Goal: Information Seeking & Learning: Check status

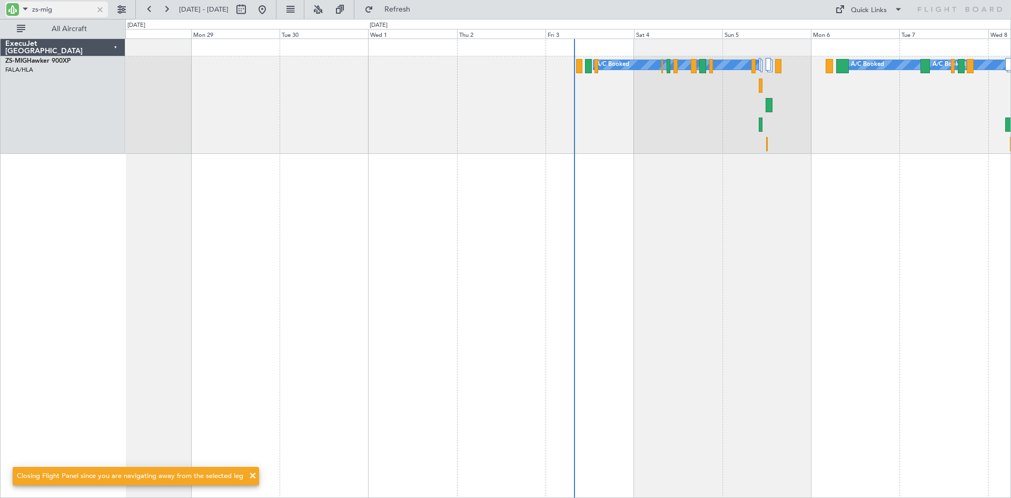
click at [98, 9] on div at bounding box center [100, 10] width 12 height 12
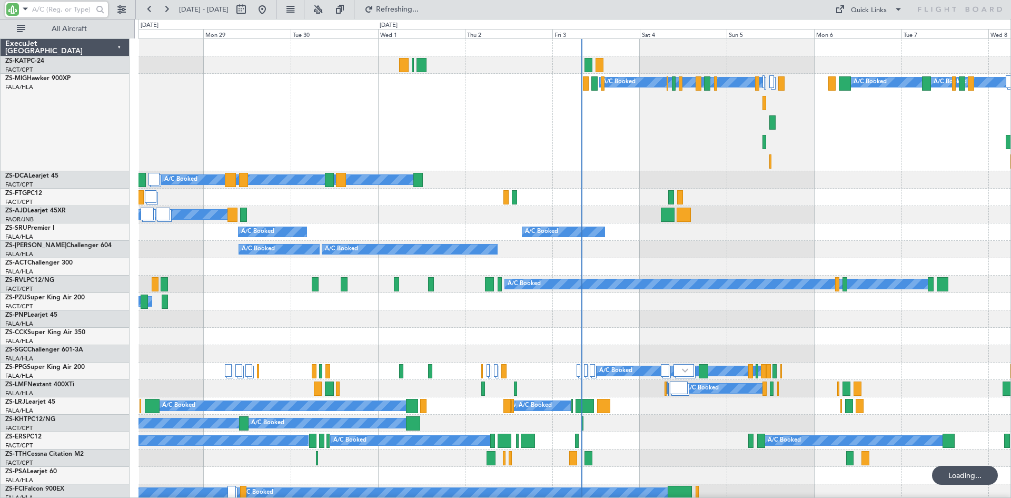
click at [46, 8] on input "text" at bounding box center [62, 10] width 61 height 16
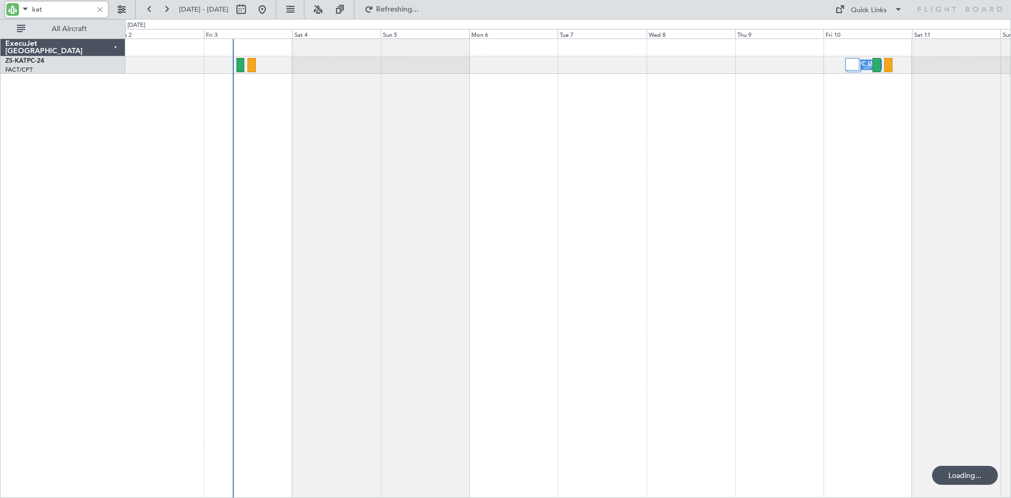
click at [431, 184] on div "A/C Unavailable" at bounding box center [568, 267] width 886 height 459
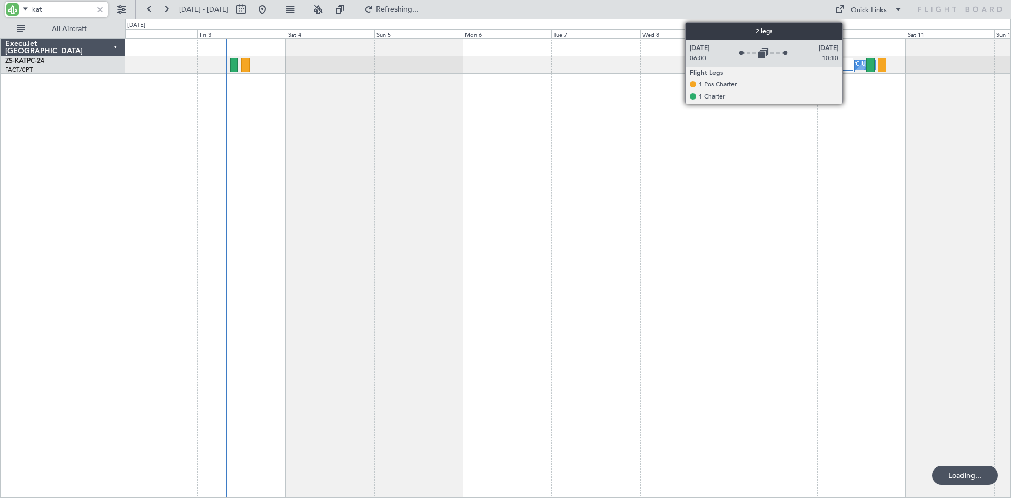
click at [847, 65] on div at bounding box center [846, 64] width 14 height 13
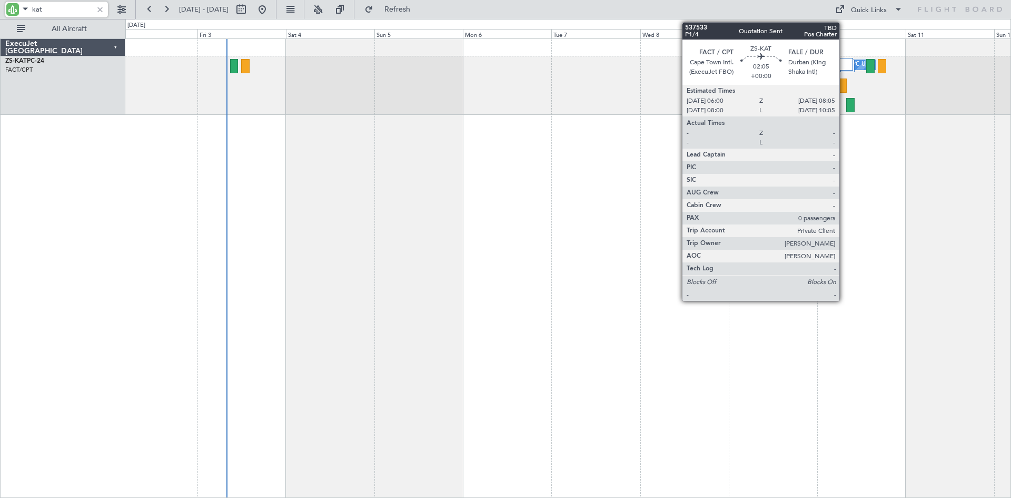
click at [844, 88] on div at bounding box center [843, 85] width 8 height 14
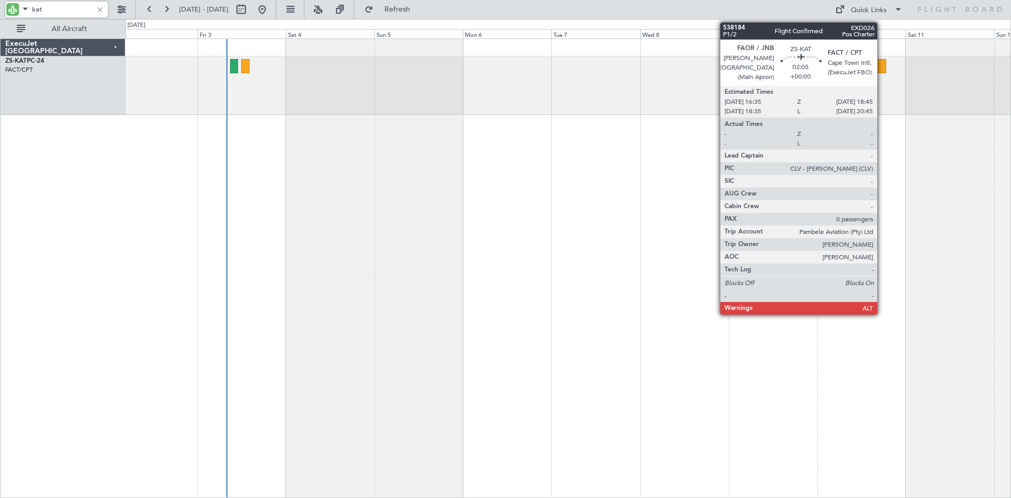
click at [882, 65] on div at bounding box center [882, 66] width 8 height 14
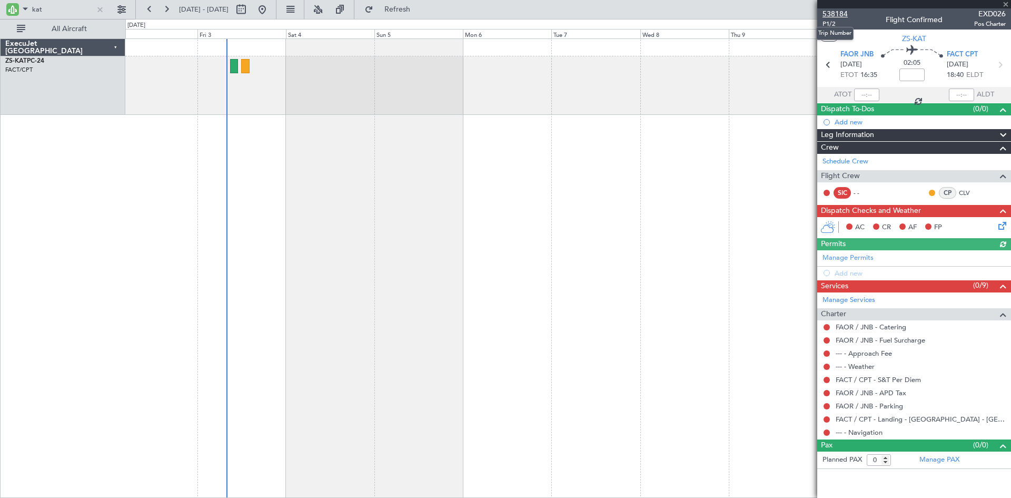
click at [839, 13] on span "538184" at bounding box center [835, 13] width 25 height 11
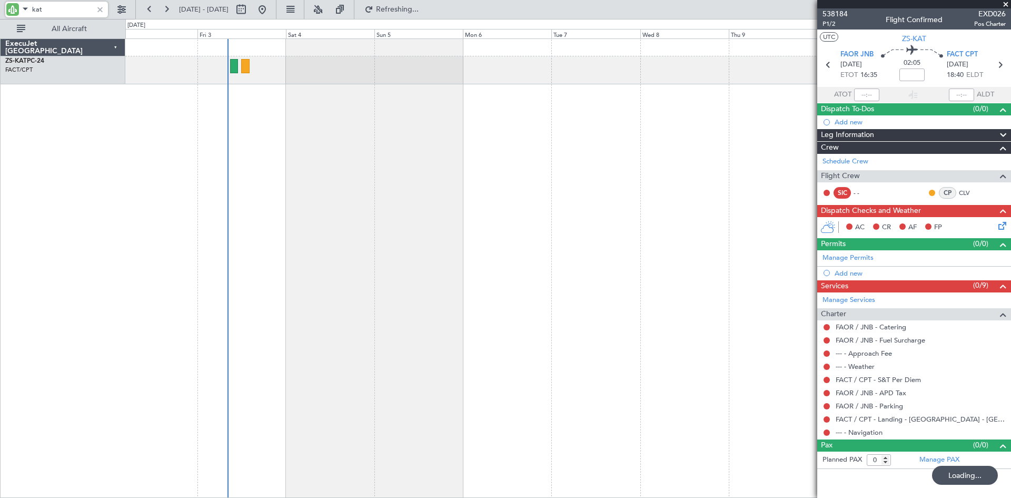
click at [54, 11] on input "kat" at bounding box center [62, 10] width 61 height 16
type input "k"
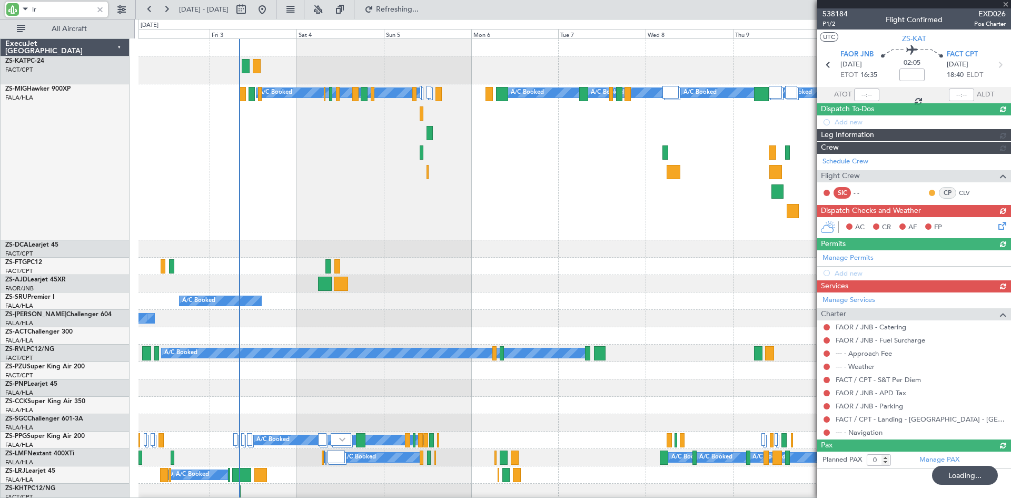
type input "lrj"
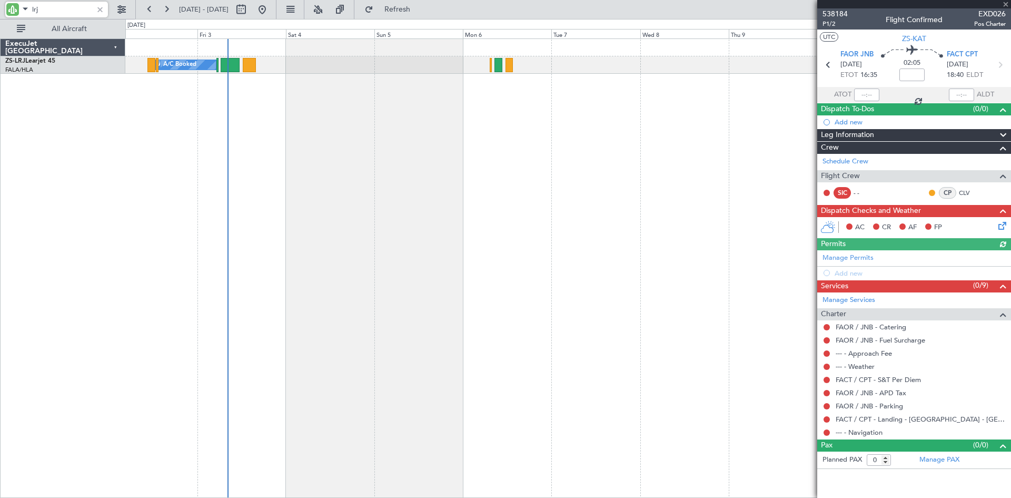
click at [507, 133] on div "A/C Booked A/C Booked A/C Booked A/C Booked" at bounding box center [568, 267] width 886 height 459
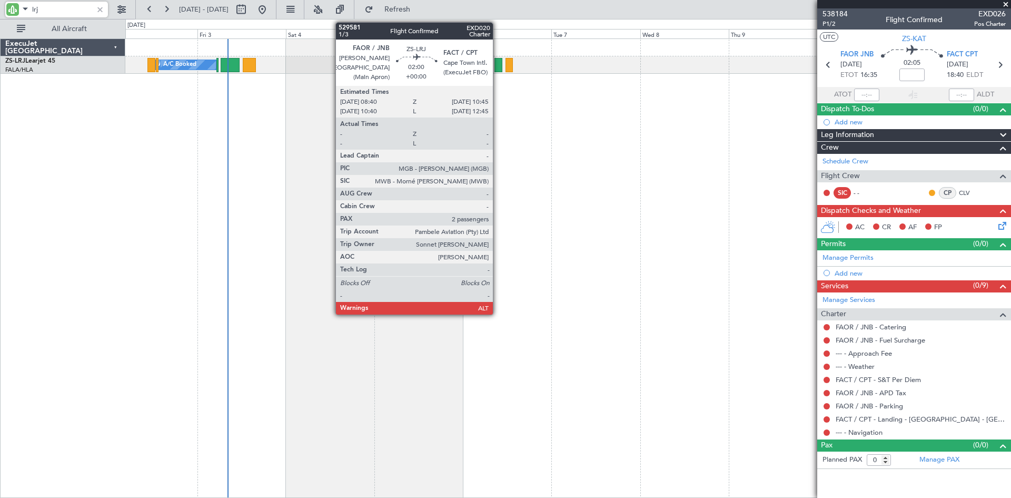
click at [498, 64] on div at bounding box center [498, 65] width 8 height 14
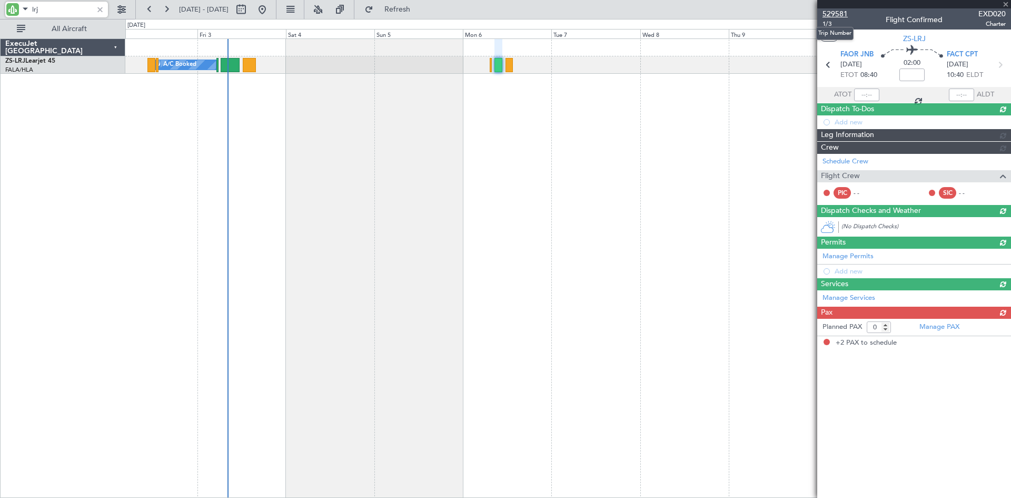
type input "2"
type input "lrj"
click at [836, 13] on span "529581" at bounding box center [835, 13] width 25 height 11
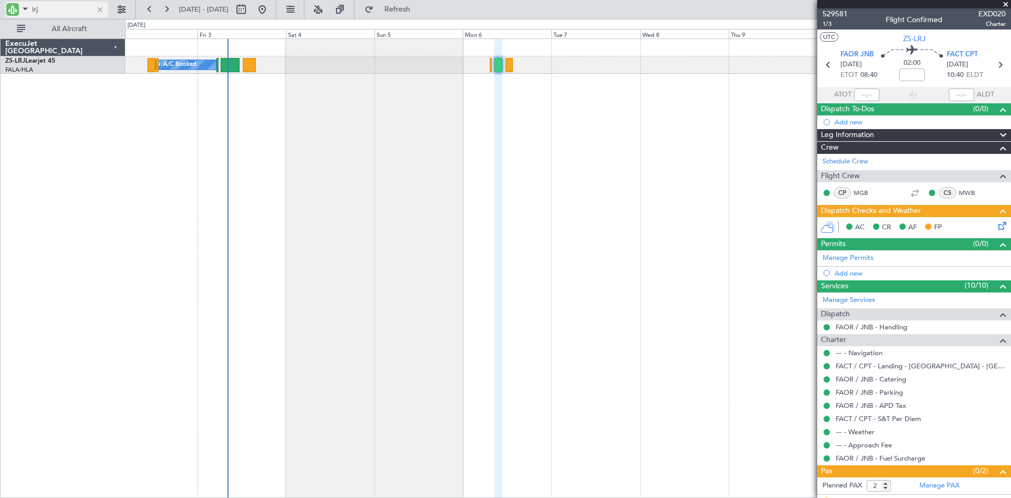
drag, startPoint x: 100, startPoint y: 7, endPoint x: 100, endPoint y: 14, distance: 6.9
click at [100, 7] on div at bounding box center [100, 10] width 12 height 12
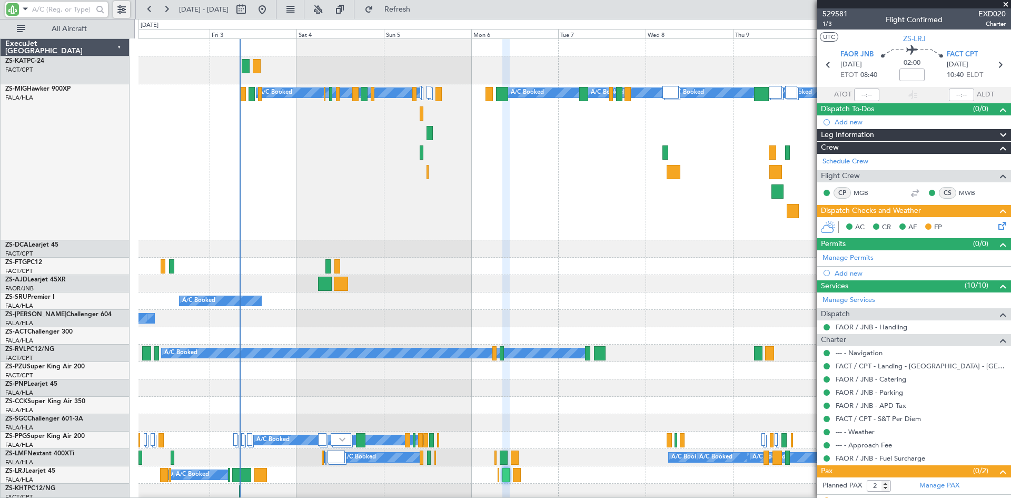
click at [121, 5] on button at bounding box center [121, 9] width 17 height 17
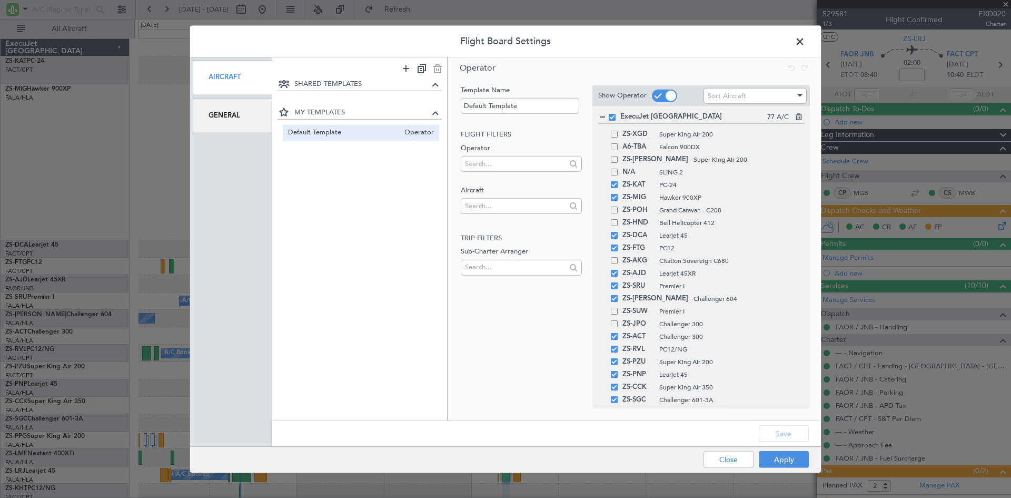
click at [213, 113] on div "General" at bounding box center [233, 115] width 80 height 35
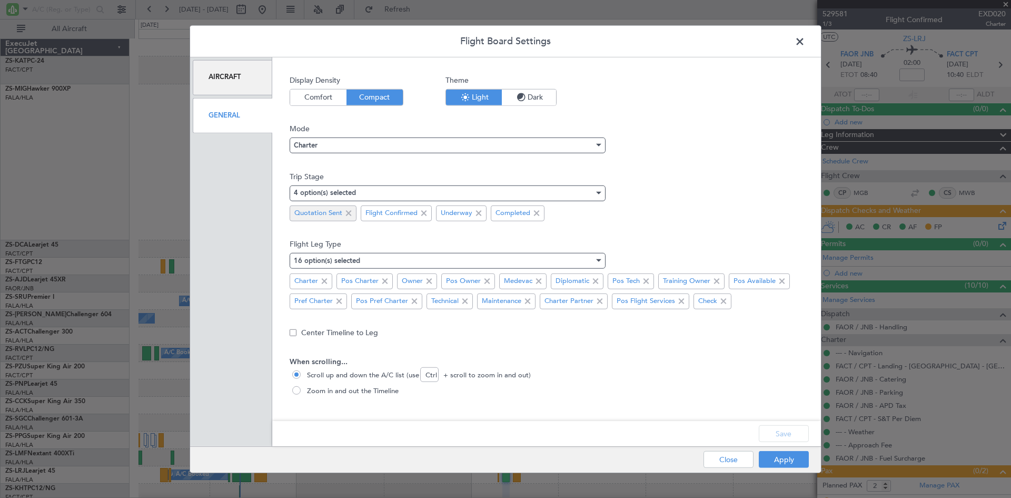
click at [350, 212] on span at bounding box center [348, 213] width 13 height 13
click at [784, 432] on button "Save" at bounding box center [784, 433] width 50 height 17
click at [784, 457] on button "Apply" at bounding box center [784, 459] width 50 height 17
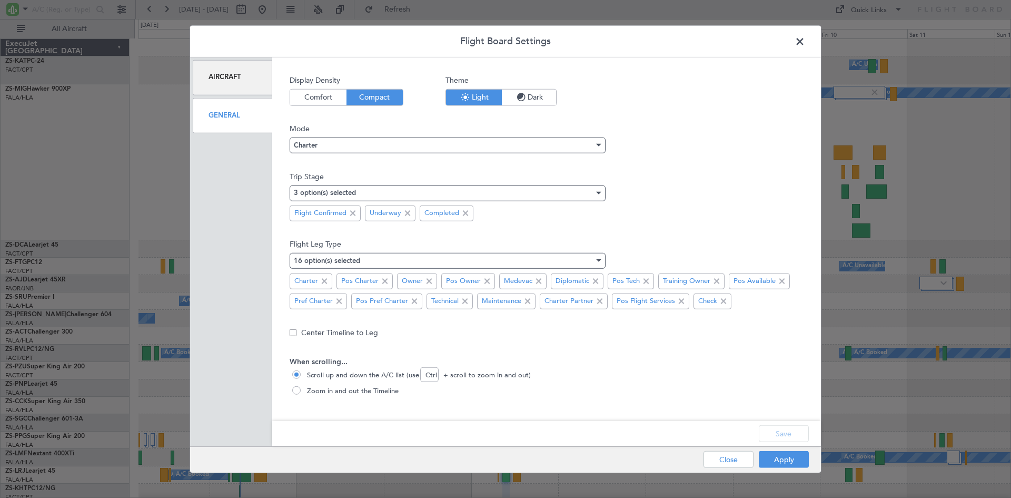
type input "0"
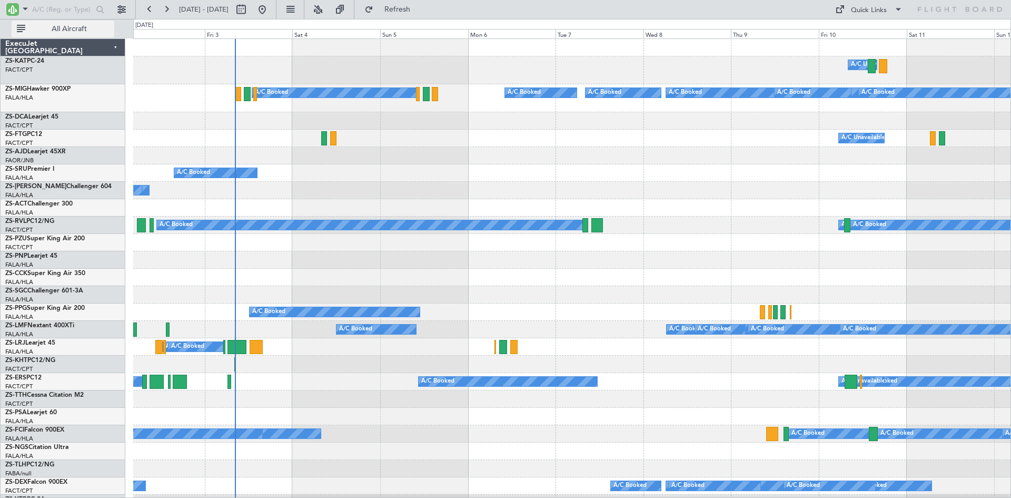
click at [51, 27] on span "All Aircraft" at bounding box center [69, 28] width 84 height 7
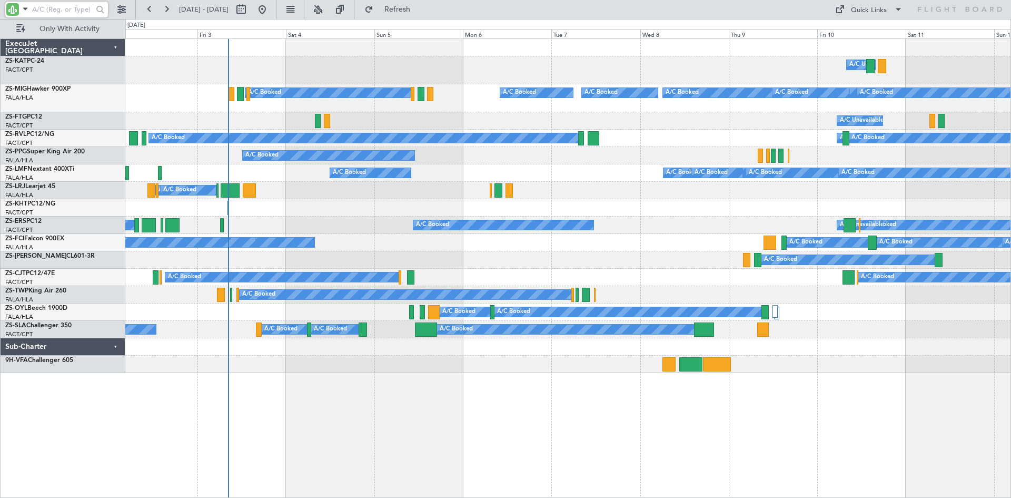
click at [44, 5] on input "text" at bounding box center [62, 10] width 61 height 16
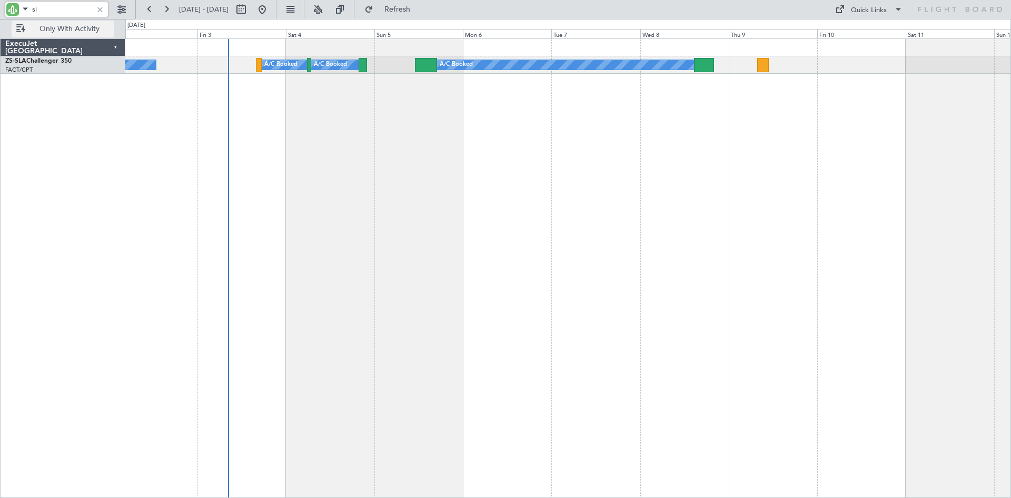
type input "s"
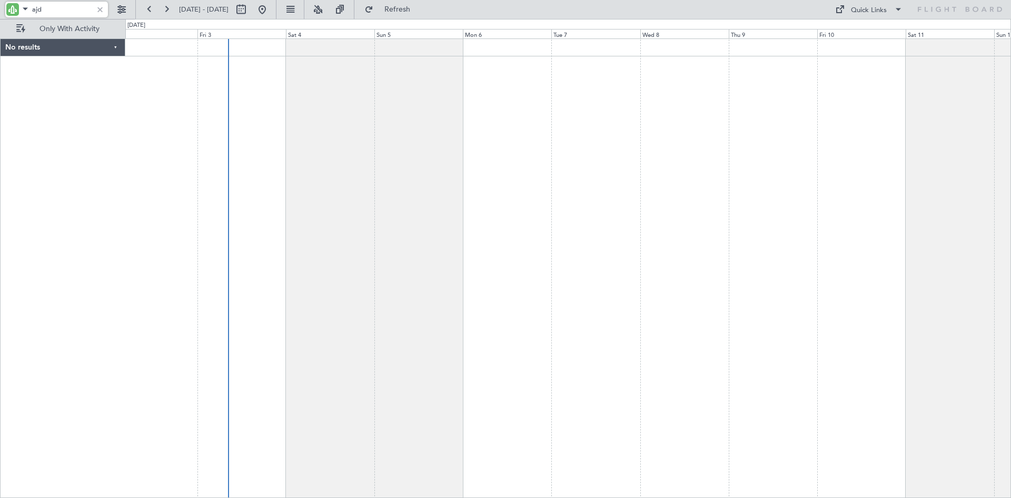
type input "ajd"
click at [100, 10] on div at bounding box center [100, 10] width 12 height 12
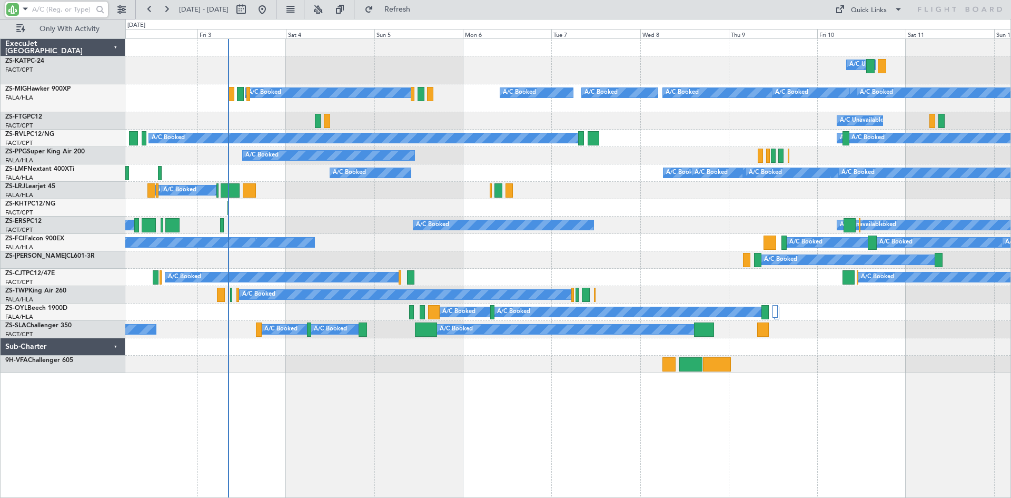
click at [52, 11] on input "text" at bounding box center [62, 10] width 61 height 16
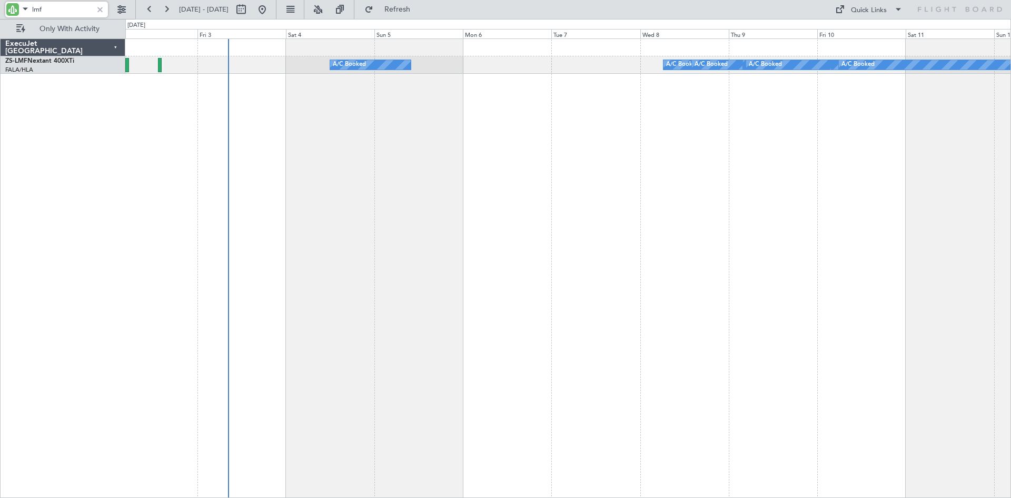
type input "lmf"
click at [100, 10] on div at bounding box center [100, 10] width 12 height 12
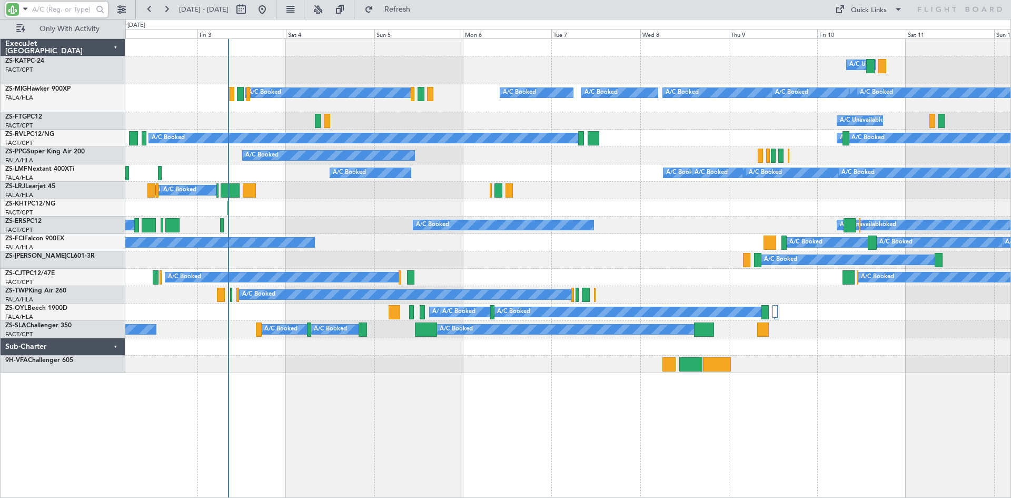
drag, startPoint x: 64, startPoint y: 13, endPoint x: 75, endPoint y: 0, distance: 16.8
click at [64, 13] on input "text" at bounding box center [62, 10] width 61 height 16
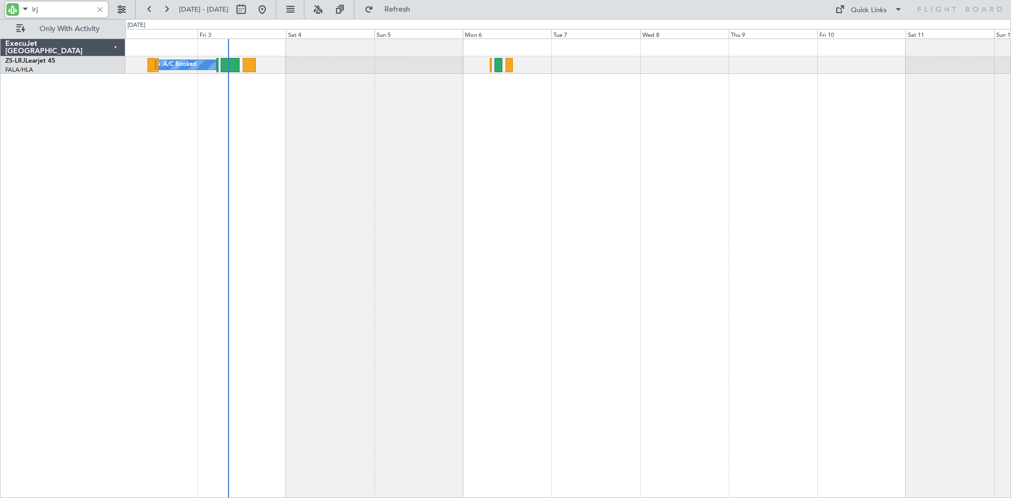
click at [47, 5] on input "lrj" at bounding box center [62, 10] width 61 height 16
type input "l"
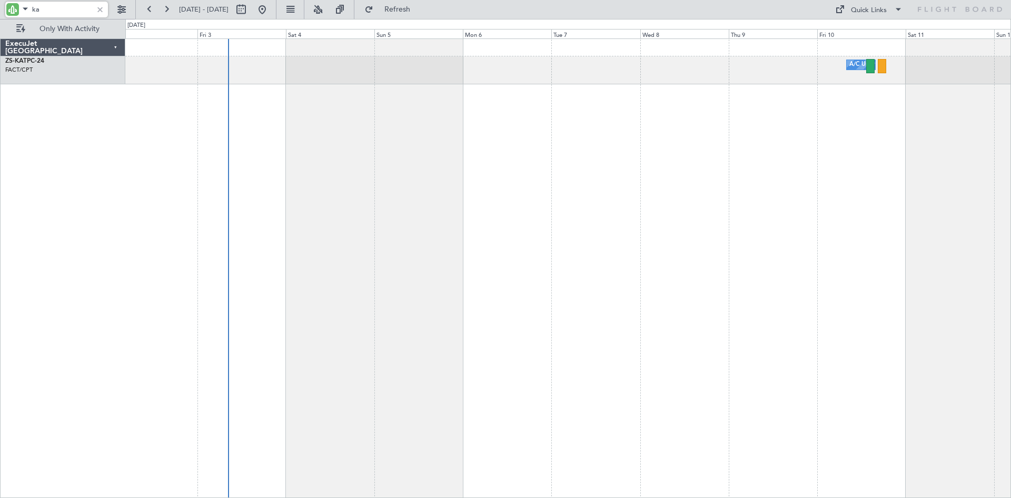
type input "k"
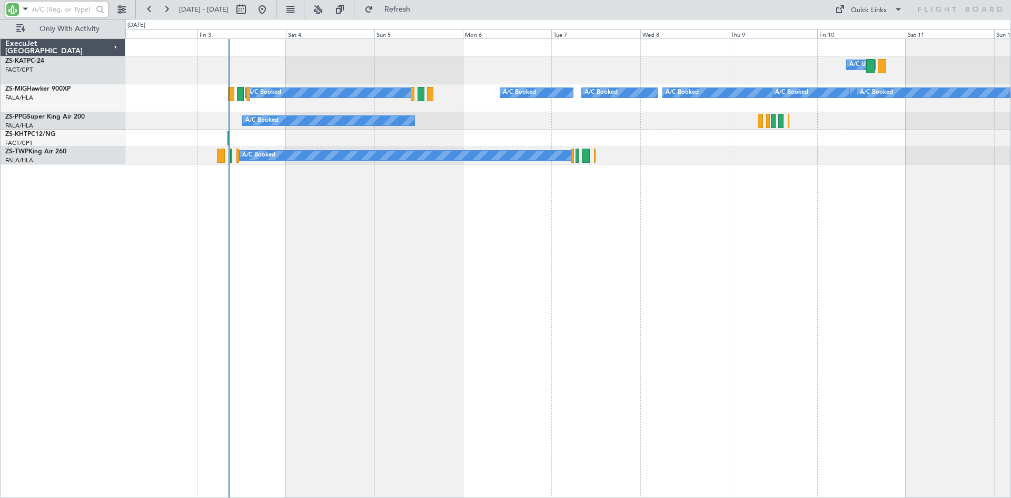
type input "h"
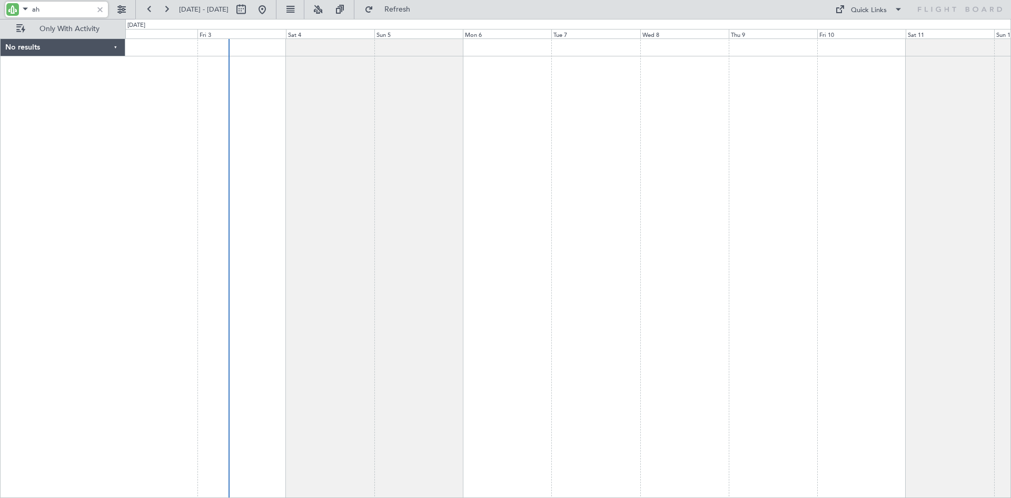
type input "a"
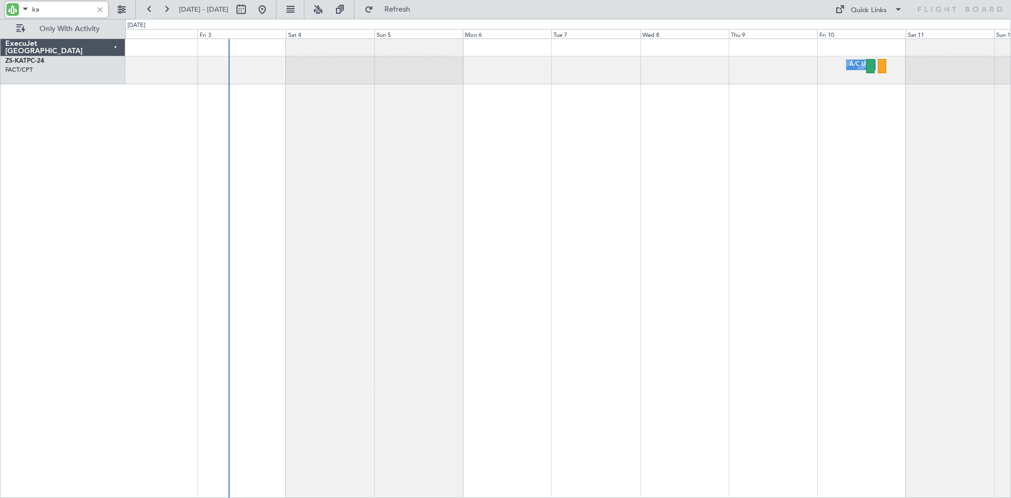
type input "k"
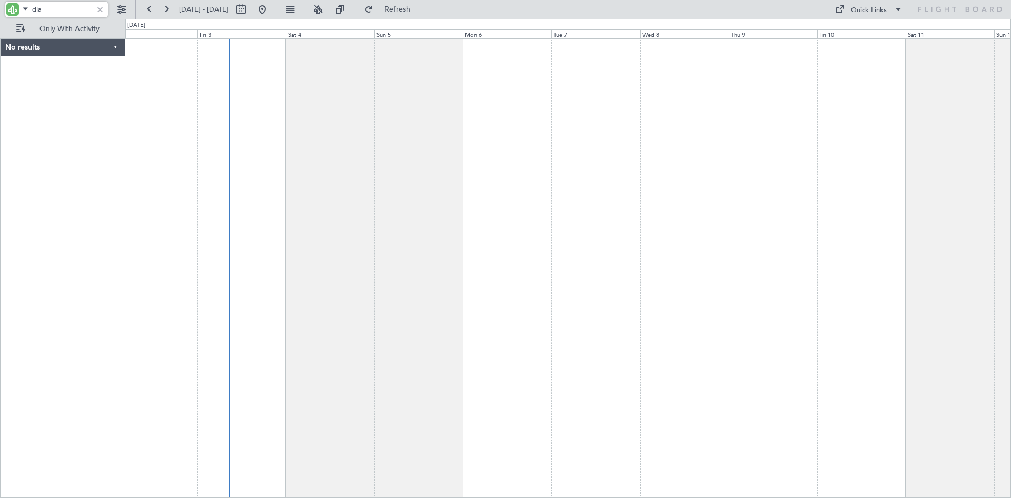
click at [491, 78] on div at bounding box center [568, 267] width 886 height 459
type input "dla"
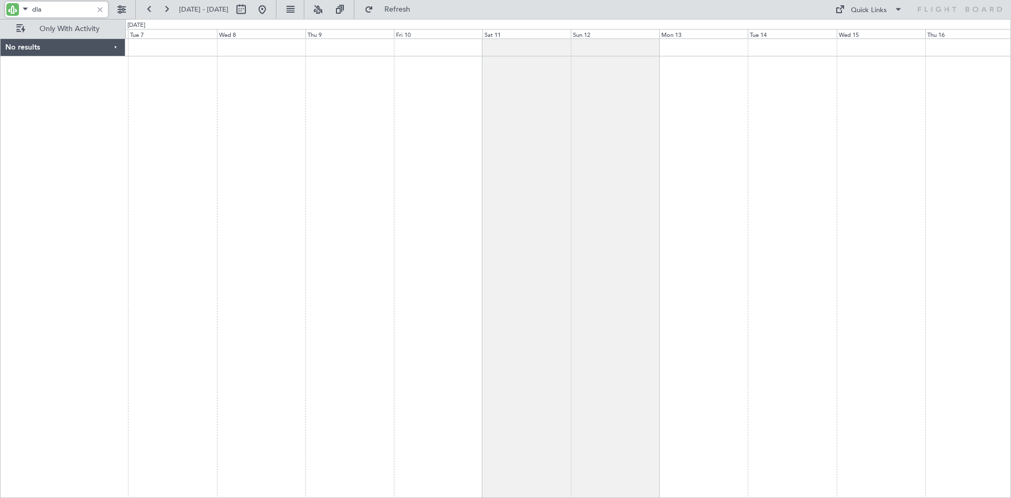
click at [399, 231] on div at bounding box center [568, 267] width 886 height 459
click at [420, 7] on span "Refresh" at bounding box center [397, 9] width 44 height 7
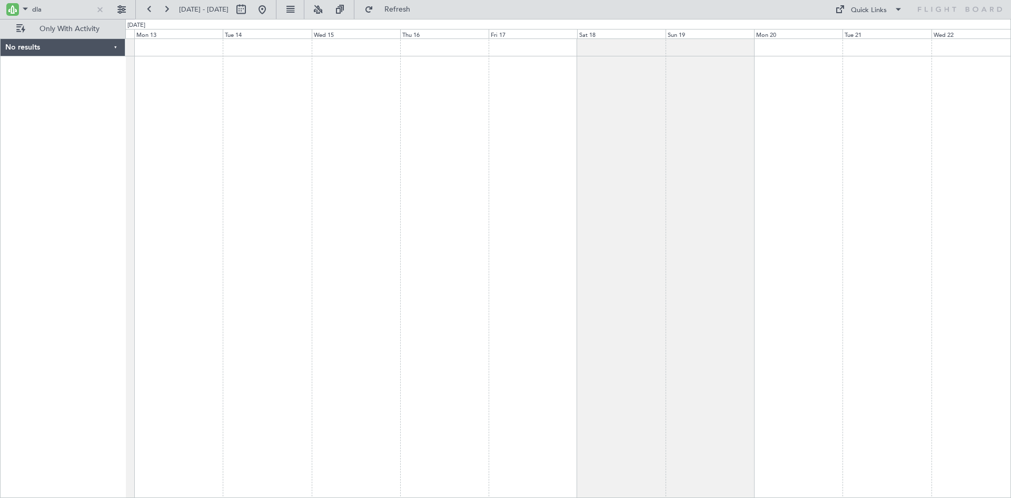
click at [311, 226] on div at bounding box center [568, 267] width 886 height 459
click at [100, 8] on div at bounding box center [100, 10] width 12 height 12
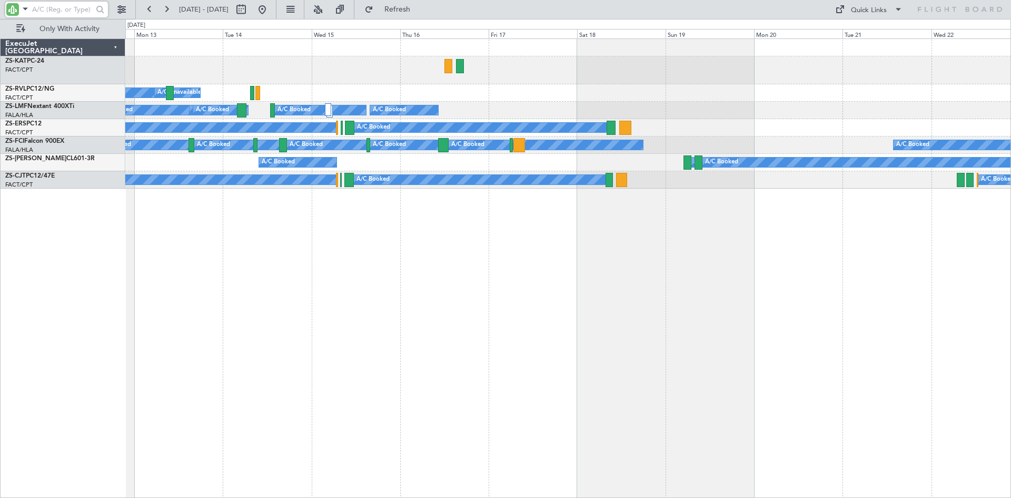
click at [78, 9] on input "text" at bounding box center [62, 10] width 61 height 16
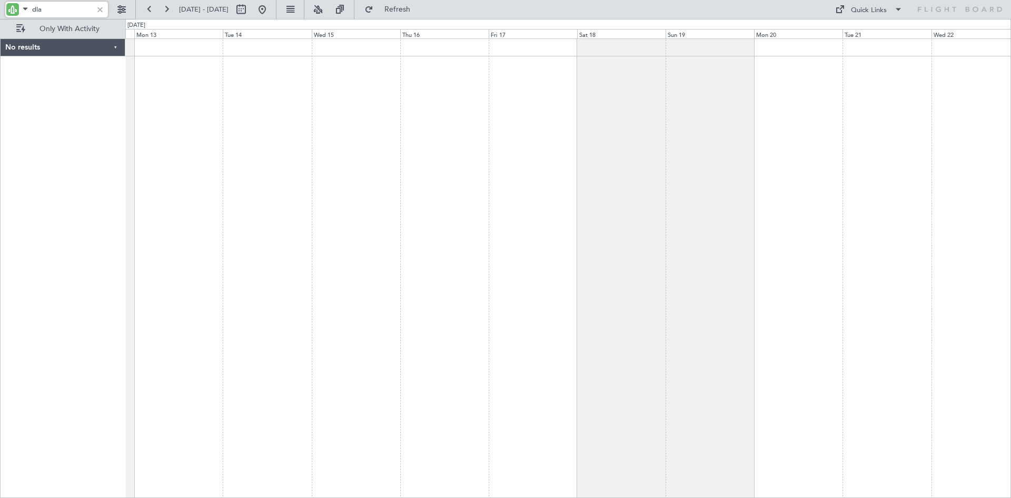
type input "dla"
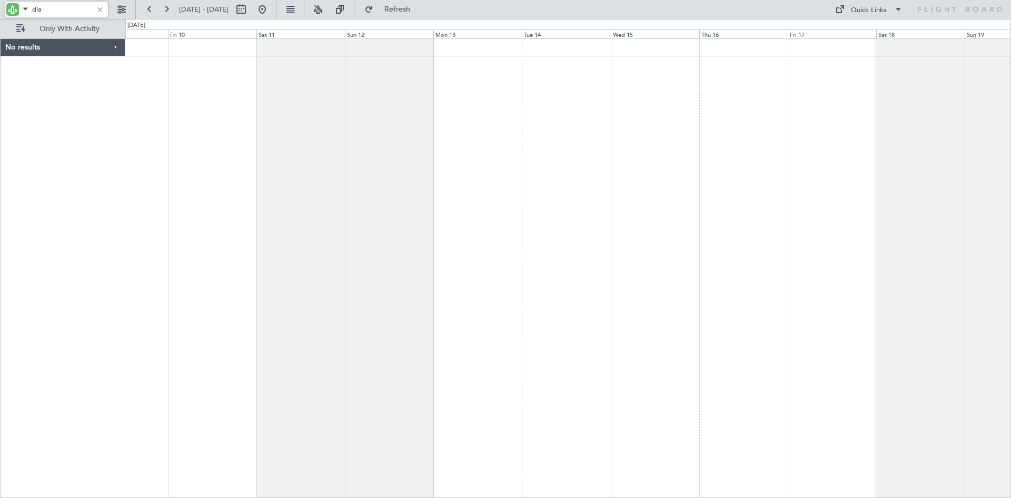
click at [615, 170] on div at bounding box center [568, 267] width 886 height 459
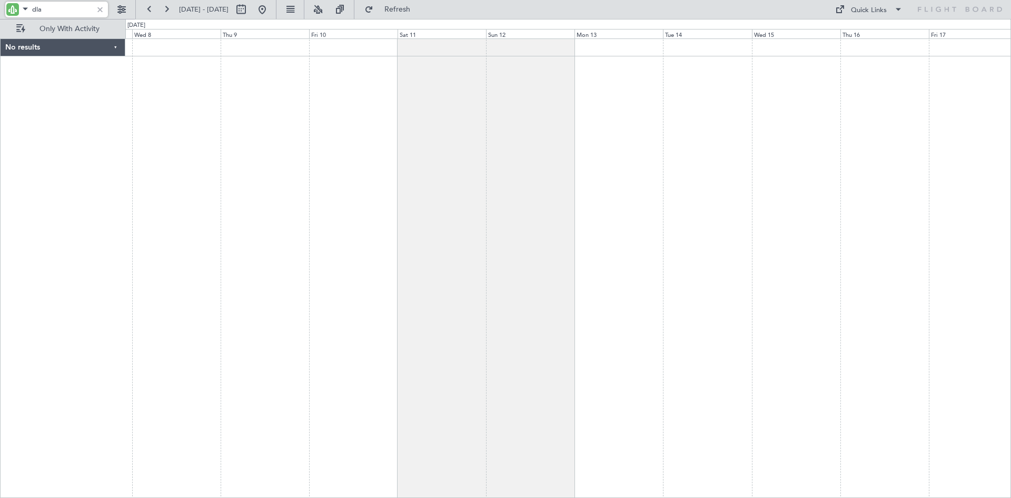
click at [545, 184] on div at bounding box center [568, 267] width 886 height 459
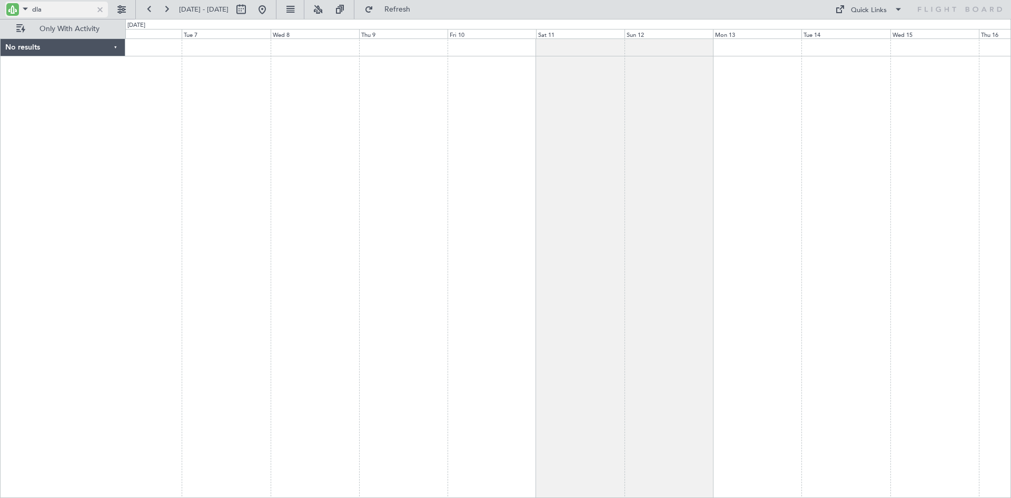
click at [101, 10] on div at bounding box center [100, 10] width 12 height 12
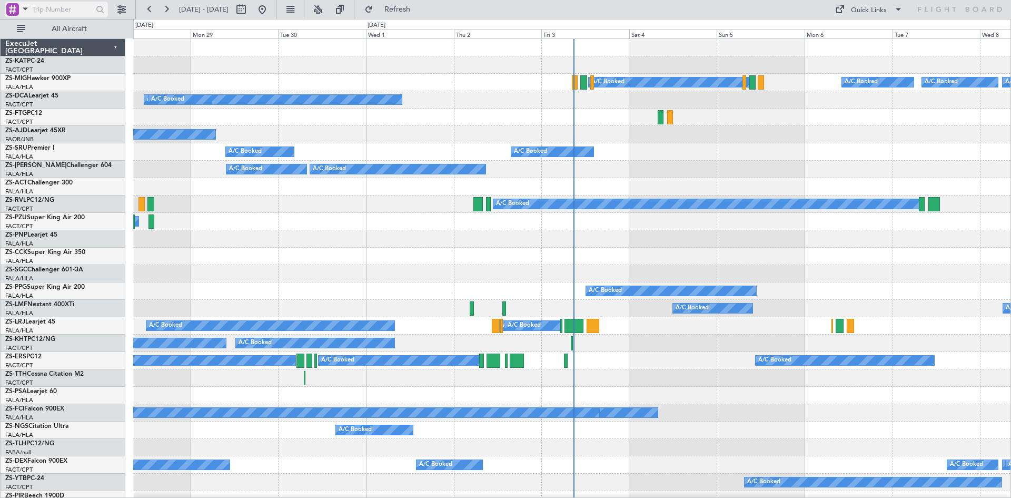
click at [22, 8] on span at bounding box center [25, 8] width 13 height 13
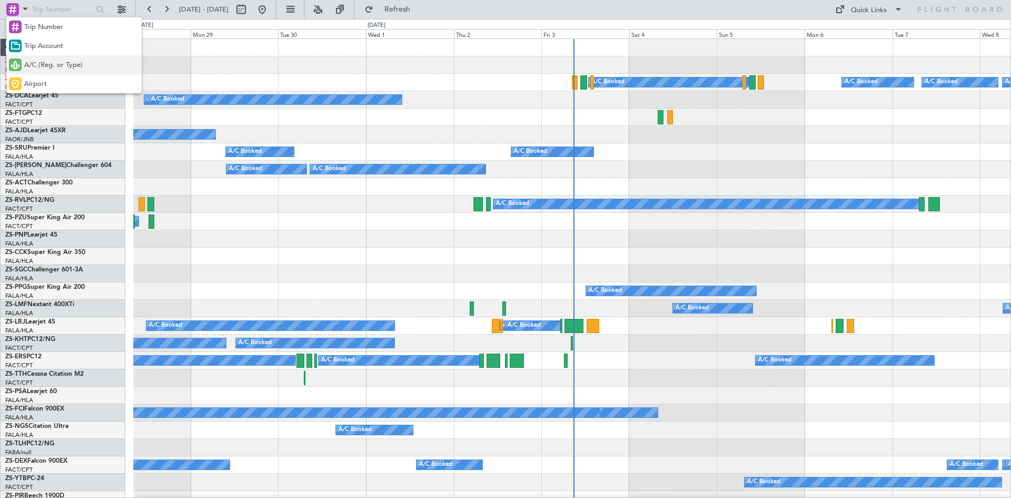
click at [34, 65] on span "A/C (Reg. or Type)" at bounding box center [53, 65] width 58 height 11
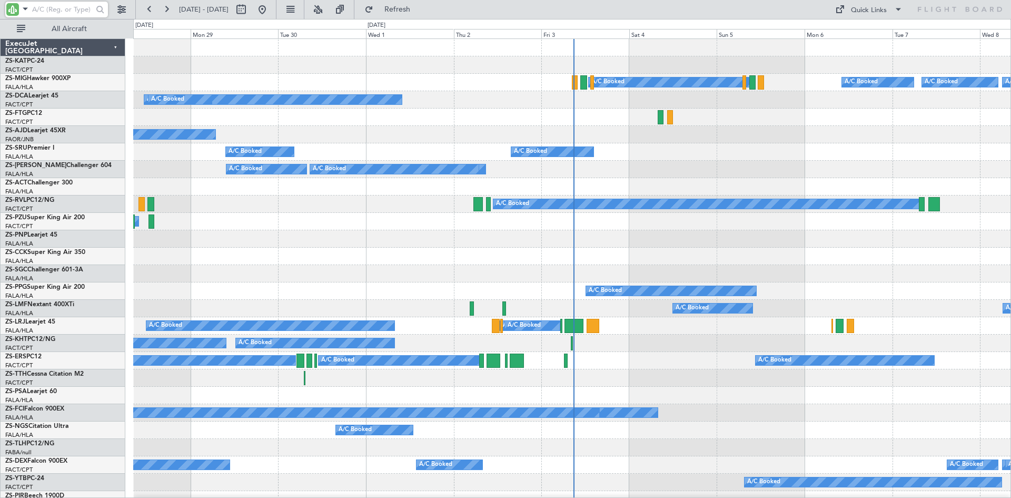
click at [53, 13] on input "text" at bounding box center [62, 10] width 61 height 16
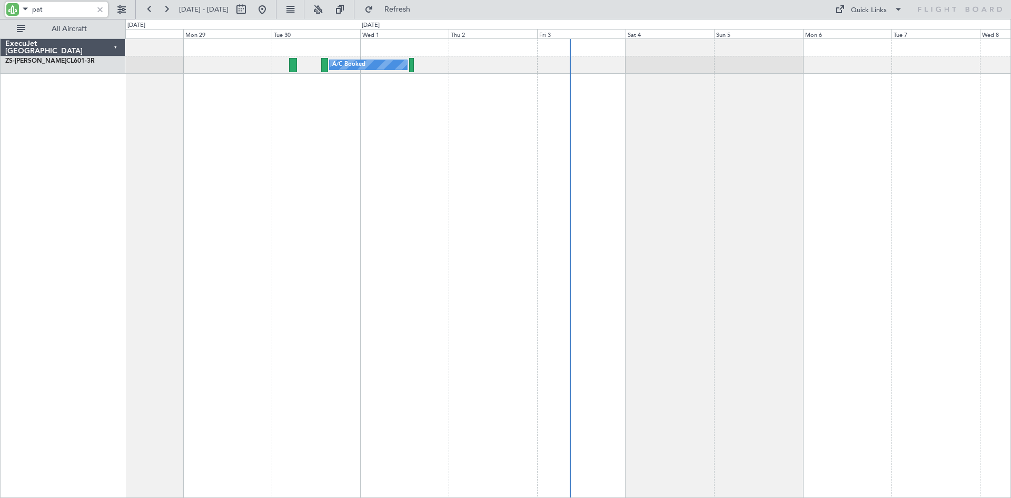
type input "pat"
